Goal: Check status: Check status

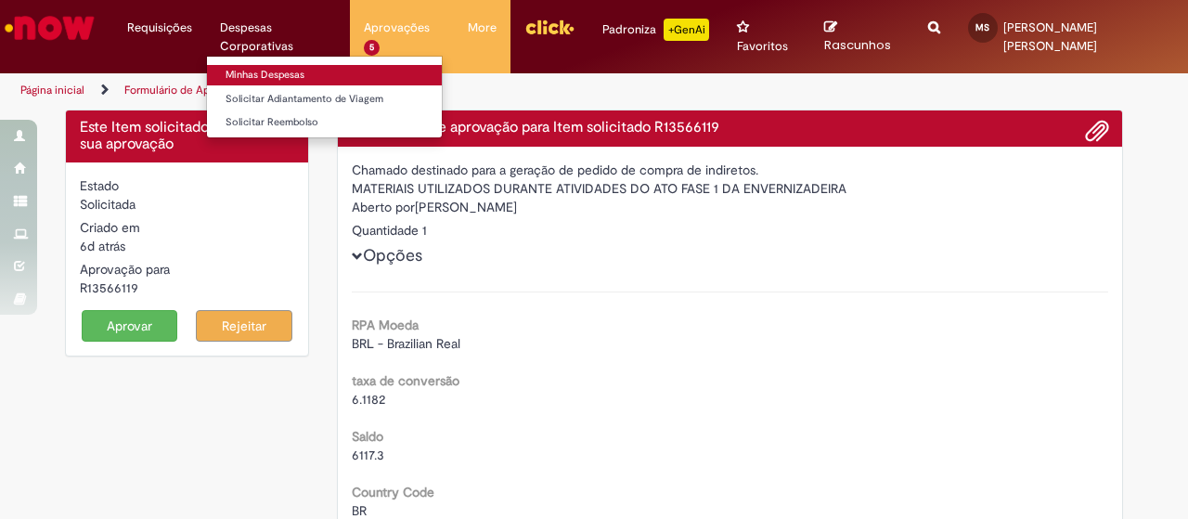
click at [275, 75] on link "Minhas Despesas" at bounding box center [324, 75] width 235 height 20
